Goal: Task Accomplishment & Management: Use online tool/utility

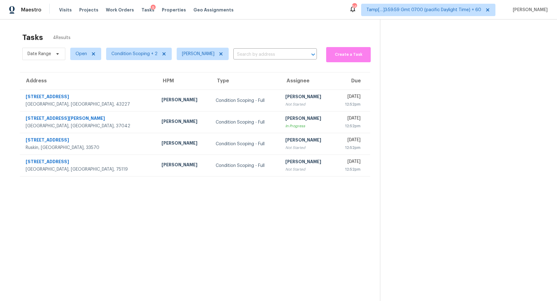
scroll to position [19, 0]
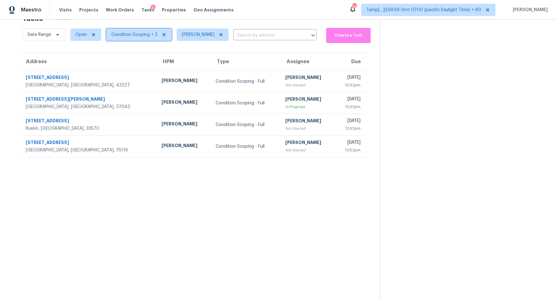
click at [141, 38] on span "Condition Scoping + 2" at bounding box center [139, 34] width 66 height 12
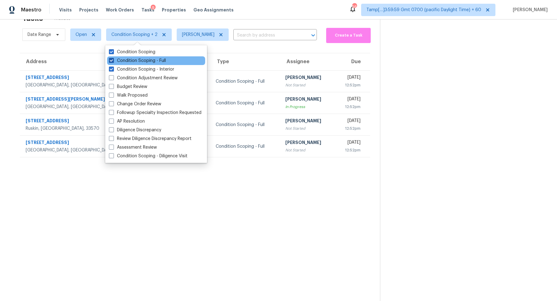
click at [154, 60] on label "Condition Scoping - Full" at bounding box center [137, 61] width 57 height 6
click at [113, 60] on input "Condition Scoping - Full" at bounding box center [111, 60] width 4 height 4
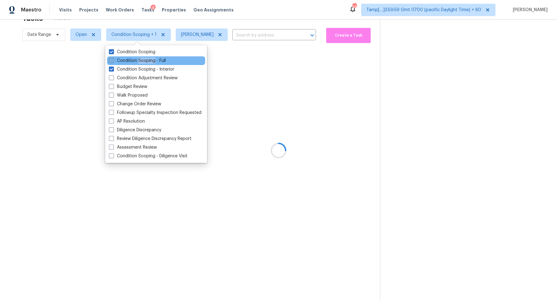
click at [154, 60] on label "Condition Scoping - Full" at bounding box center [137, 61] width 57 height 6
click at [113, 60] on input "Condition Scoping - Full" at bounding box center [111, 60] width 4 height 4
checkbox input "true"
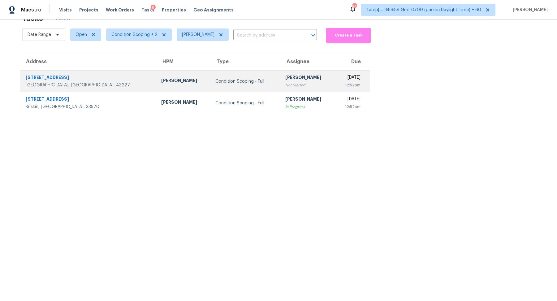
click at [285, 87] on div "Not Started" at bounding box center [307, 85] width 44 height 6
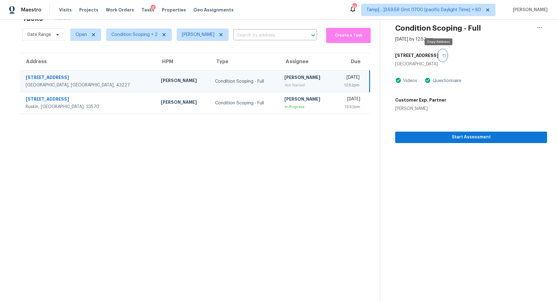
click at [442, 55] on icon "button" at bounding box center [444, 56] width 4 height 4
click at [540, 30] on icon "button" at bounding box center [539, 27] width 7 height 7
click at [497, 33] on div "Unclaim this task" at bounding box center [504, 36] width 48 height 6
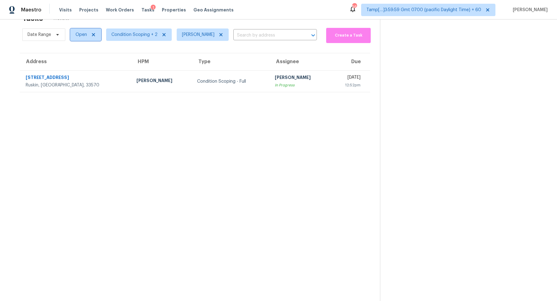
click at [74, 34] on span "Open" at bounding box center [85, 34] width 31 height 12
click at [90, 69] on label "Blocked" at bounding box center [86, 69] width 24 height 6
click at [78, 69] on input "Blocked" at bounding box center [76, 68] width 4 height 4
checkbox input "true"
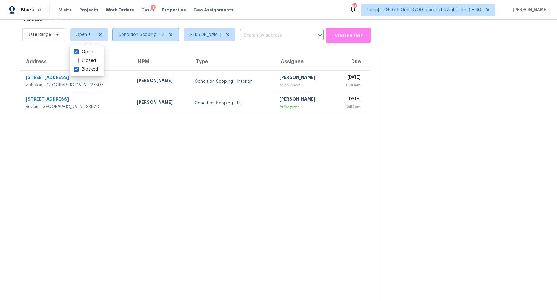
click at [146, 33] on span "Condition Scoping + 2" at bounding box center [141, 35] width 46 height 6
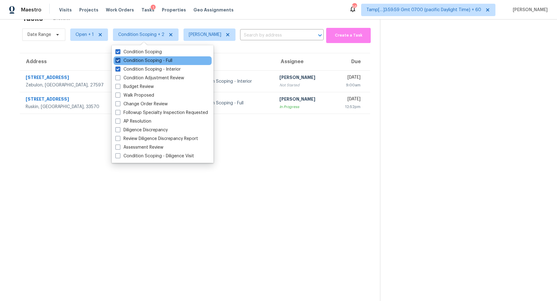
click at [164, 63] on label "Condition Scoping - Full" at bounding box center [143, 61] width 57 height 6
click at [119, 62] on input "Condition Scoping - Full" at bounding box center [117, 60] width 4 height 4
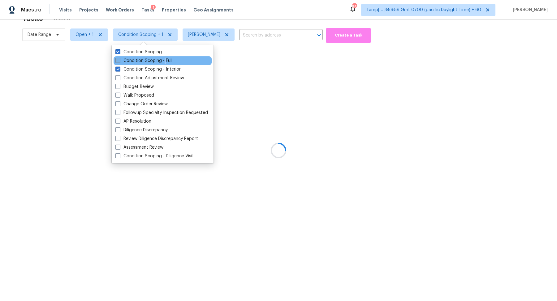
click at [164, 63] on label "Condition Scoping - Full" at bounding box center [143, 61] width 57 height 6
click at [119, 62] on input "Condition Scoping - Full" at bounding box center [117, 60] width 4 height 4
checkbox input "true"
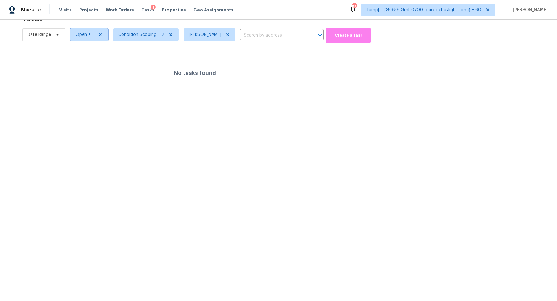
click at [91, 36] on span "Open + 1" at bounding box center [85, 35] width 18 height 6
click at [95, 61] on div "Open" at bounding box center [87, 60] width 30 height 9
click at [88, 61] on label "Open" at bounding box center [84, 61] width 20 height 6
click at [78, 61] on input "Open" at bounding box center [76, 60] width 4 height 4
click at [88, 61] on label "Open" at bounding box center [84, 61] width 20 height 6
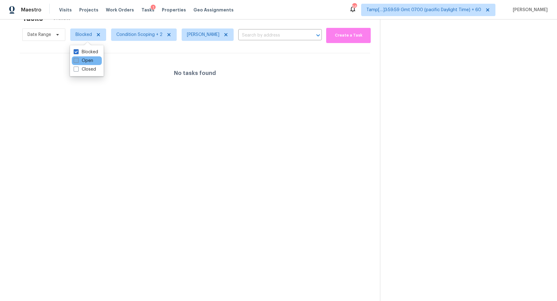
click at [78, 61] on input "Open" at bounding box center [76, 60] width 4 height 4
checkbox input "true"
click at [179, 123] on section "Tasks 2 Results Date Range Blocked + 1 Condition Scoping + 2 Hariharan GV ​ Cre…" at bounding box center [195, 155] width 371 height 291
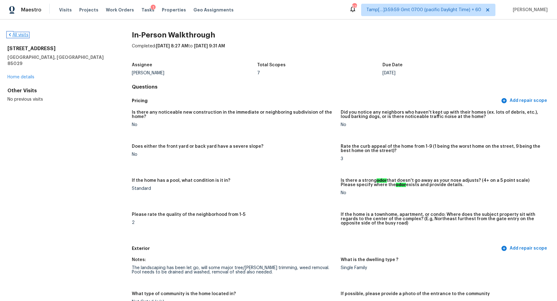
click at [27, 35] on link "All visits" at bounding box center [17, 35] width 21 height 4
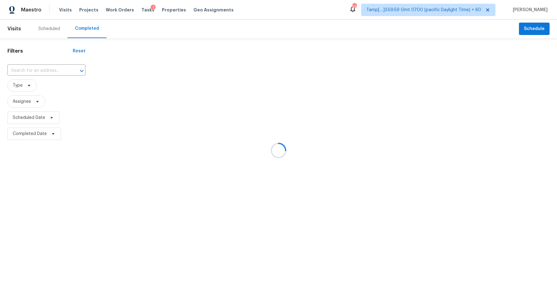
click at [38, 76] on div at bounding box center [278, 150] width 557 height 301
click at [47, 74] on div at bounding box center [278, 150] width 557 height 301
click at [48, 72] on div at bounding box center [278, 150] width 557 height 301
click at [59, 69] on div at bounding box center [278, 150] width 557 height 301
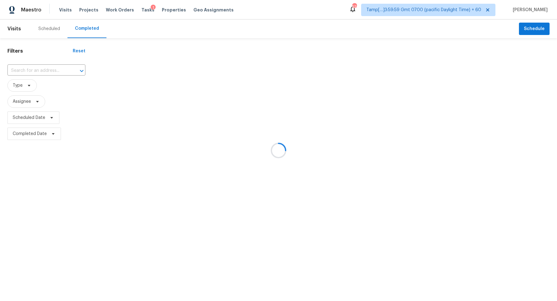
click at [59, 69] on div at bounding box center [278, 150] width 557 height 301
click at [47, 69] on div at bounding box center [278, 150] width 557 height 301
click at [42, 72] on div at bounding box center [278, 150] width 557 height 301
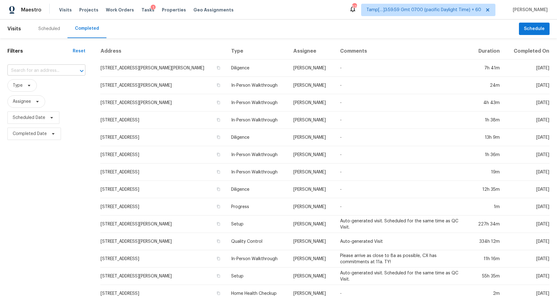
click at [48, 69] on input "text" at bounding box center [37, 71] width 61 height 10
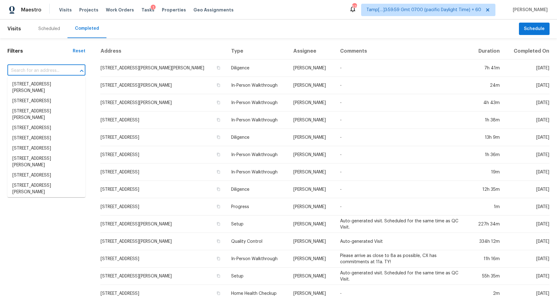
paste input "[STREET_ADDRESS]"
type input "[STREET_ADDRESS]"
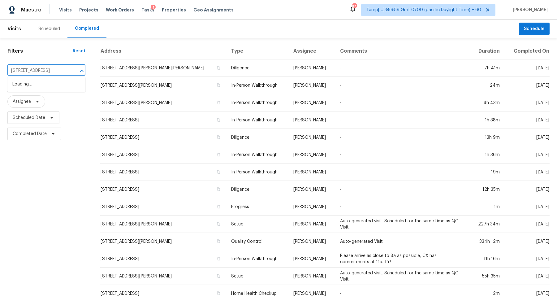
scroll to position [0, 37]
click at [40, 88] on li "[STREET_ADDRESS]" at bounding box center [46, 84] width 78 height 10
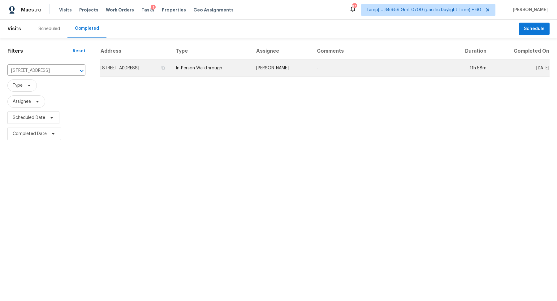
click at [158, 64] on td "[STREET_ADDRESS]" at bounding box center [135, 67] width 71 height 17
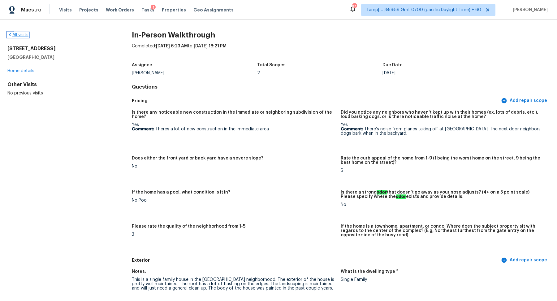
click at [18, 34] on link "All visits" at bounding box center [17, 35] width 21 height 4
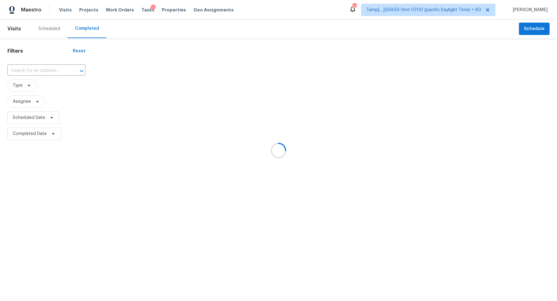
click at [33, 73] on div at bounding box center [278, 150] width 557 height 301
click at [34, 73] on div at bounding box center [278, 150] width 557 height 301
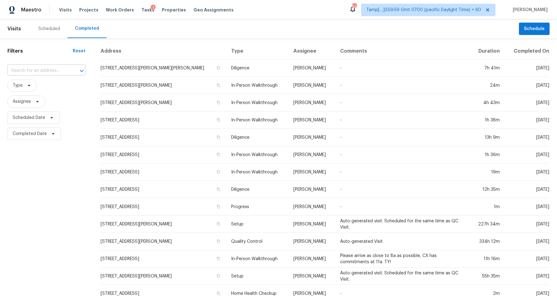
click at [46, 67] on input "text" at bounding box center [37, 71] width 61 height 10
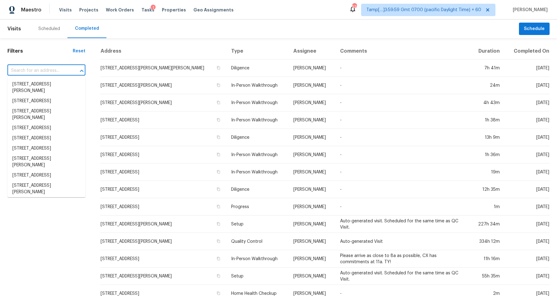
click at [69, 68] on div at bounding box center [77, 71] width 16 height 9
paste input "[STREET_ADDRESS]"
type input "[STREET_ADDRESS]"
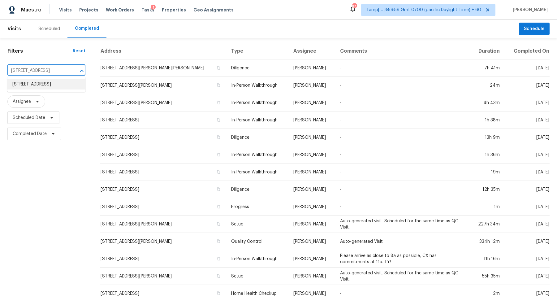
click at [67, 89] on li "[STREET_ADDRESS]" at bounding box center [46, 84] width 78 height 10
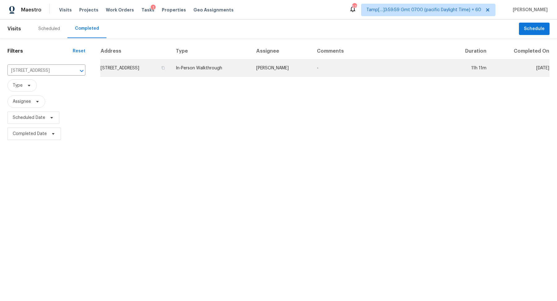
click at [168, 64] on td "[STREET_ADDRESS]" at bounding box center [135, 67] width 71 height 17
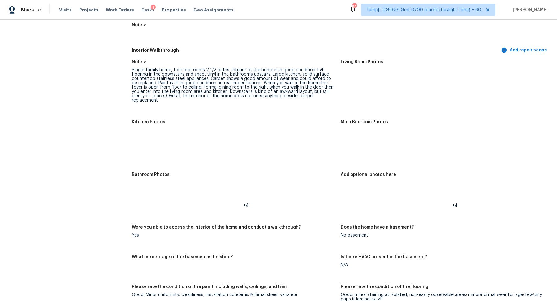
scroll to position [823, 0]
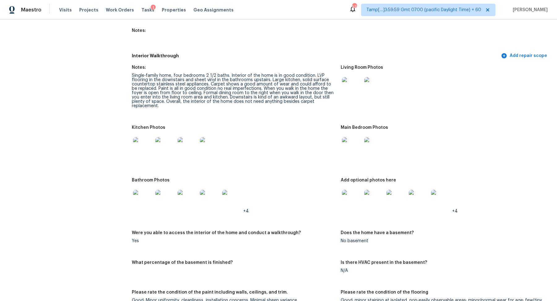
click at [352, 82] on img at bounding box center [352, 87] width 20 height 20
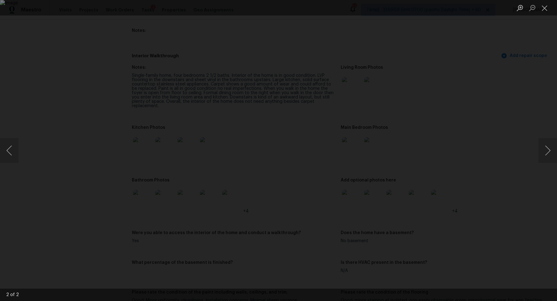
click at [477, 111] on div "Lightbox" at bounding box center [278, 150] width 557 height 301
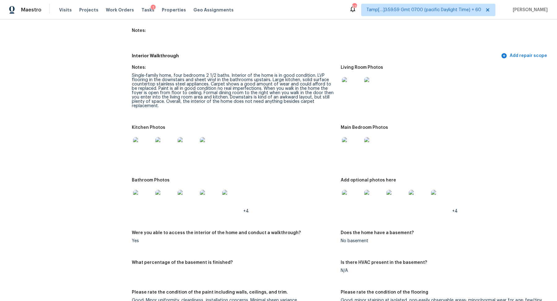
click at [143, 141] on img at bounding box center [143, 147] width 20 height 20
click at [364, 137] on img at bounding box center [374, 147] width 20 height 20
click at [138, 190] on img at bounding box center [143, 200] width 20 height 20
click at [352, 137] on img at bounding box center [352, 147] width 20 height 20
click at [356, 137] on img at bounding box center [352, 147] width 20 height 20
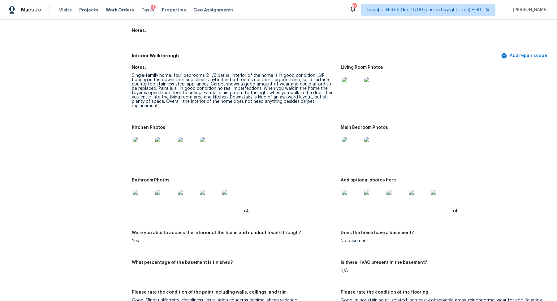
click at [351, 190] on img at bounding box center [352, 200] width 20 height 20
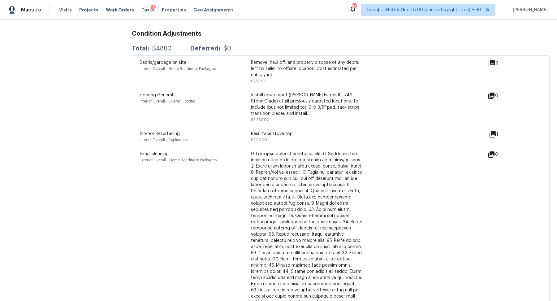
scroll to position [1637, 0]
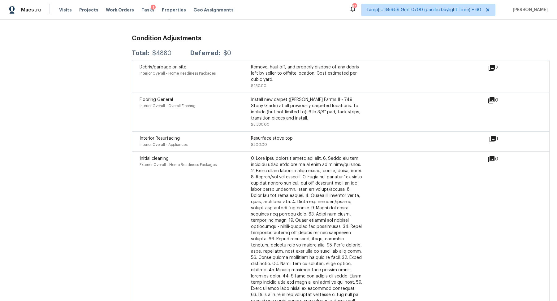
click at [492, 136] on icon at bounding box center [493, 139] width 6 height 6
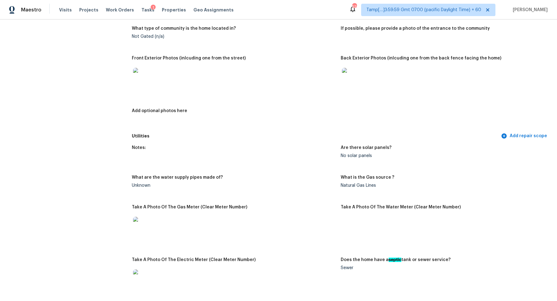
scroll to position [266, 0]
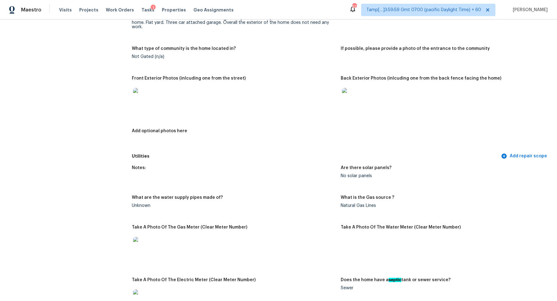
click at [360, 97] on img at bounding box center [352, 98] width 20 height 20
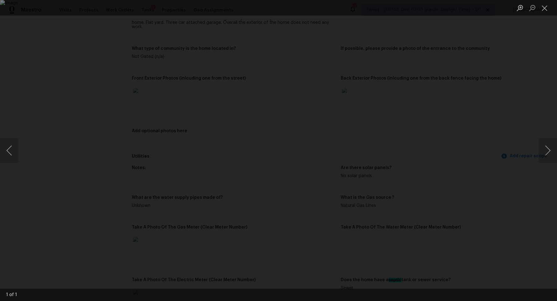
click at [497, 81] on div "Lightbox" at bounding box center [278, 150] width 557 height 301
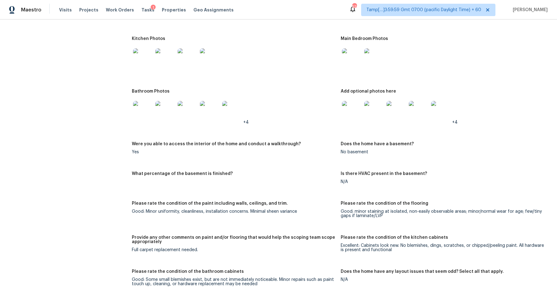
scroll to position [1008, 0]
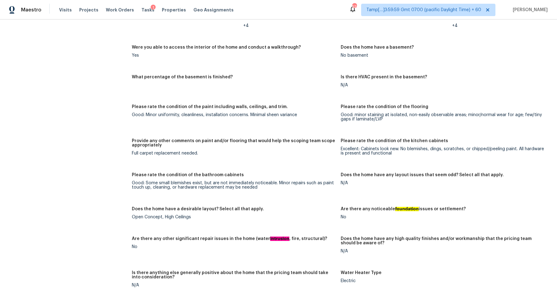
click at [271, 81] on figure "What percentage of the basement is finished?" at bounding box center [236, 86] width 209 height 22
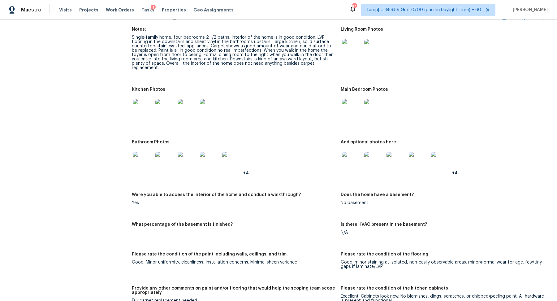
scroll to position [892, 0]
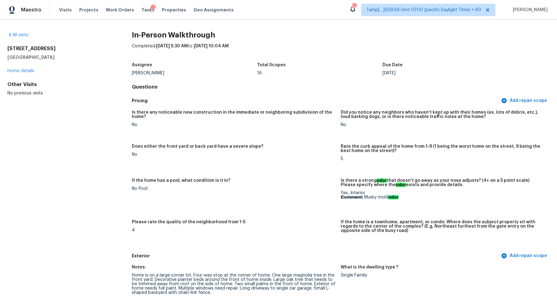
scroll to position [184, 0]
